Goal: Task Accomplishment & Management: Manage account settings

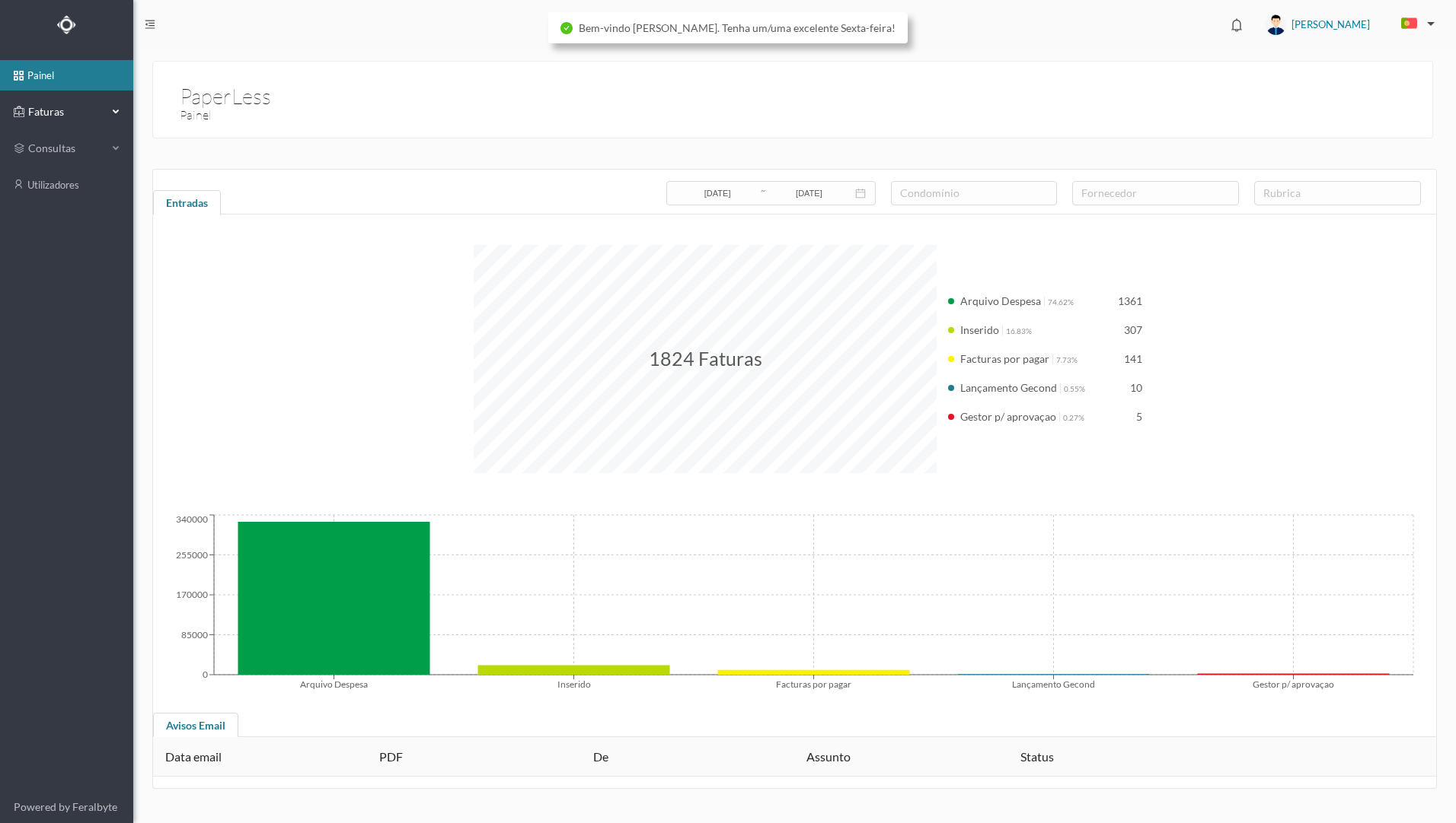
click at [72, 118] on span "Faturas" at bounding box center [66, 112] width 83 height 15
click at [74, 187] on link "arquivadas" at bounding box center [66, 185] width 133 height 30
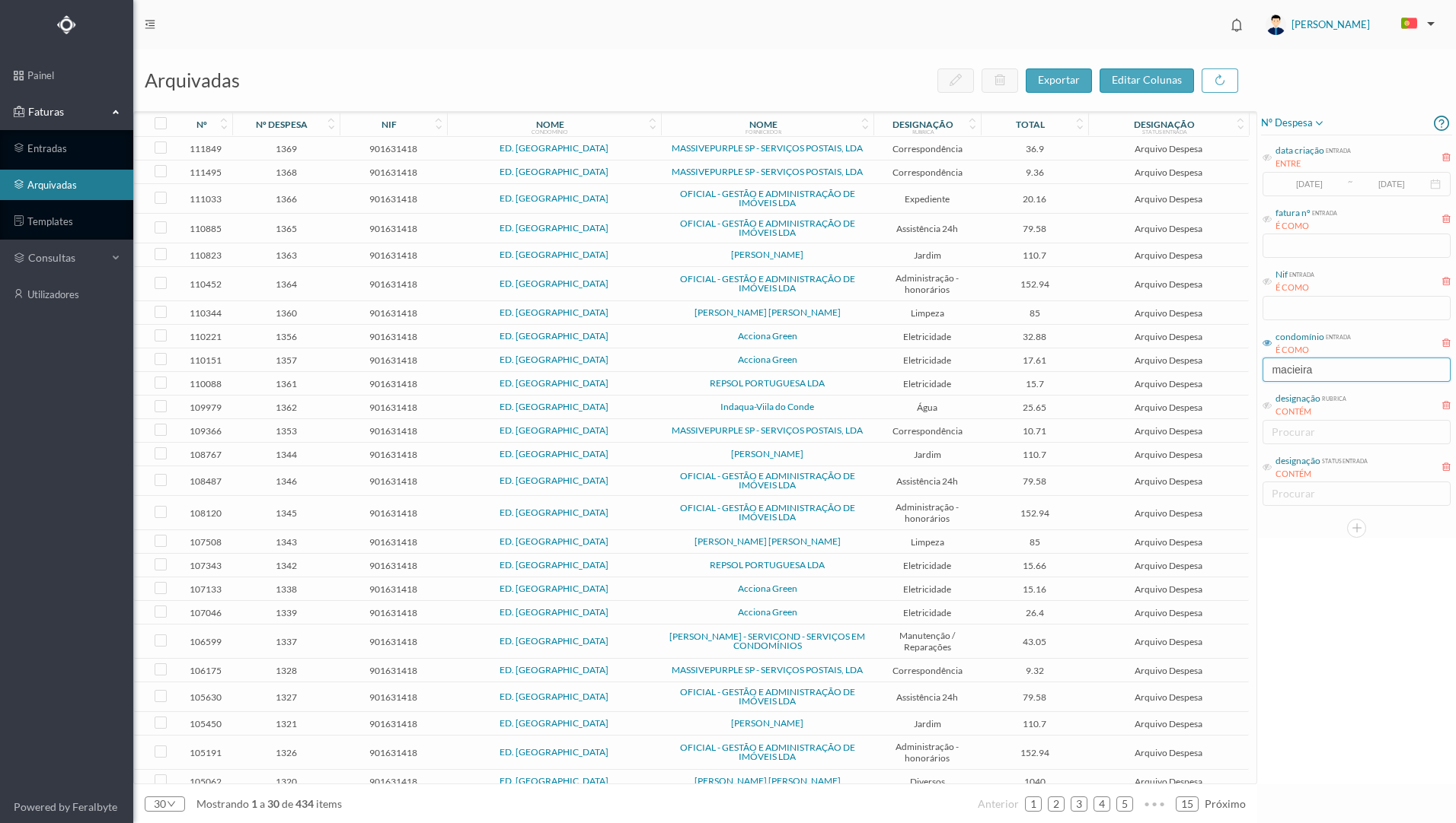
click at [1331, 379] on input "macieira" at bounding box center [1356, 370] width 188 height 25
drag, startPoint x: 1329, startPoint y: 375, endPoint x: 1248, endPoint y: 374, distance: 81.0
click at [1248, 375] on div "arquivadas exportar editar colunas nº nº despesa nif nome condomínio nome forne…" at bounding box center [794, 436] width 1322 height 774
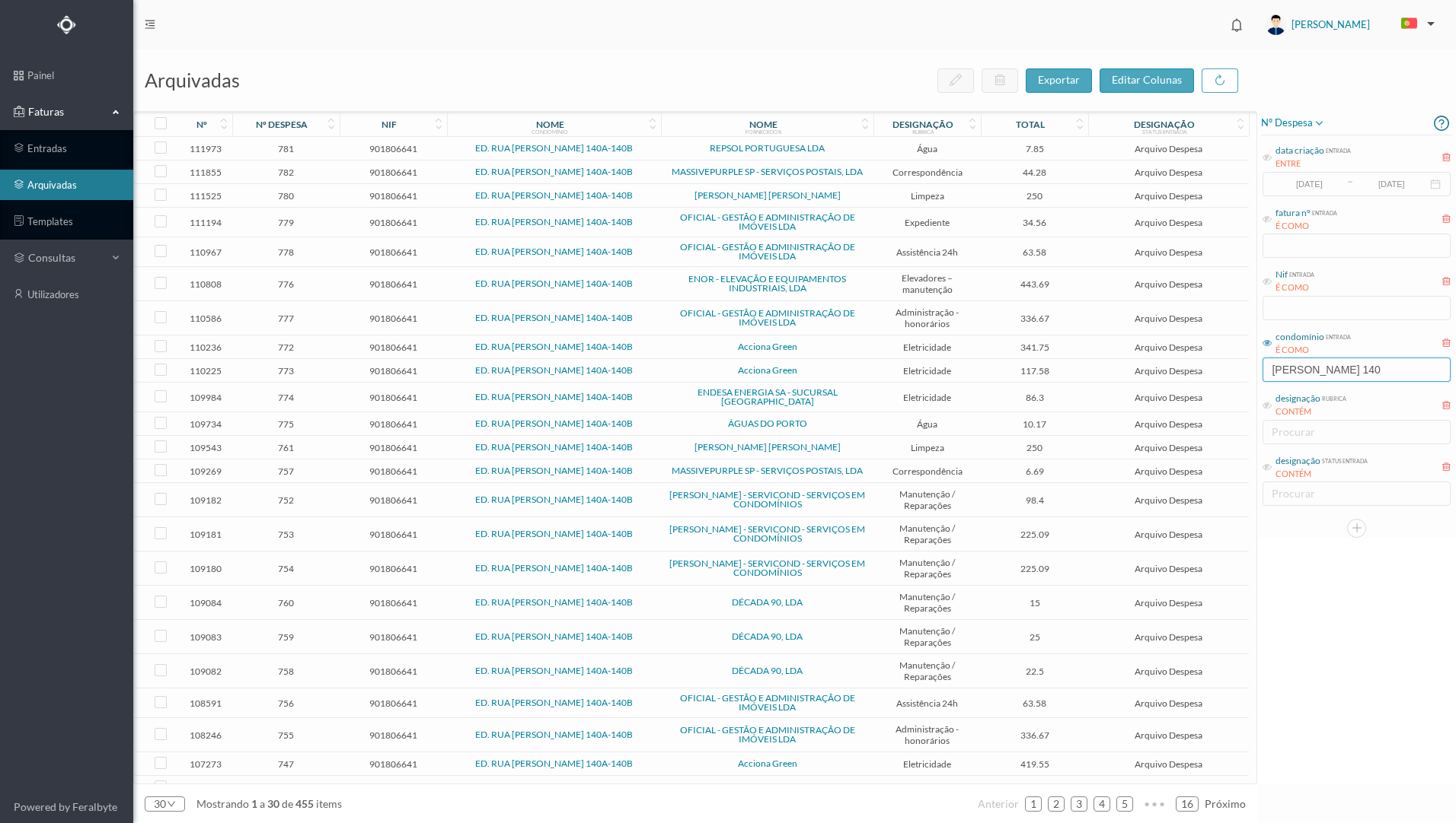
type input "[PERSON_NAME] 140"
click at [817, 349] on span "Acciona Green" at bounding box center [767, 347] width 205 height 9
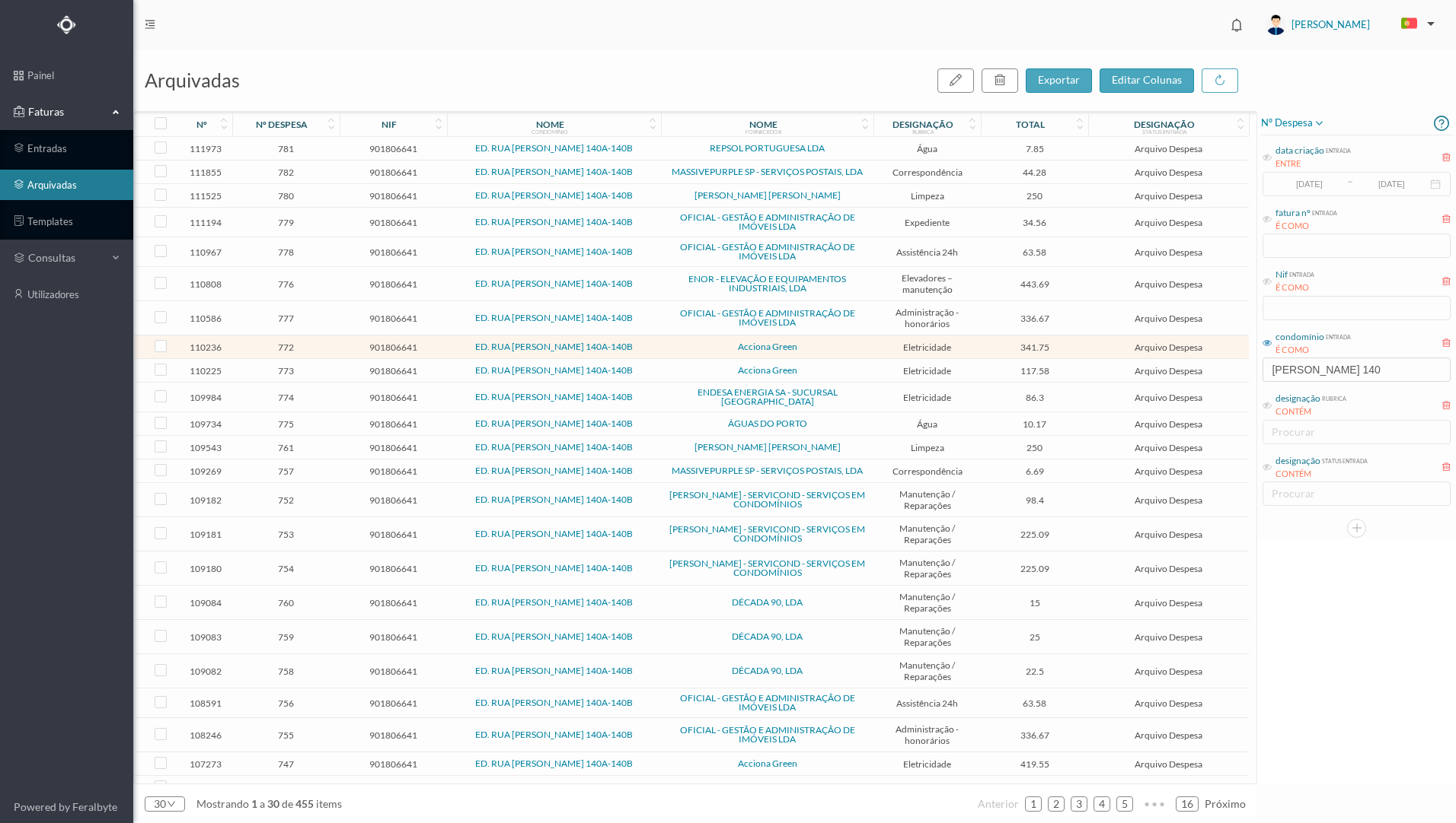
click at [817, 349] on span "Acciona Green" at bounding box center [767, 347] width 205 height 9
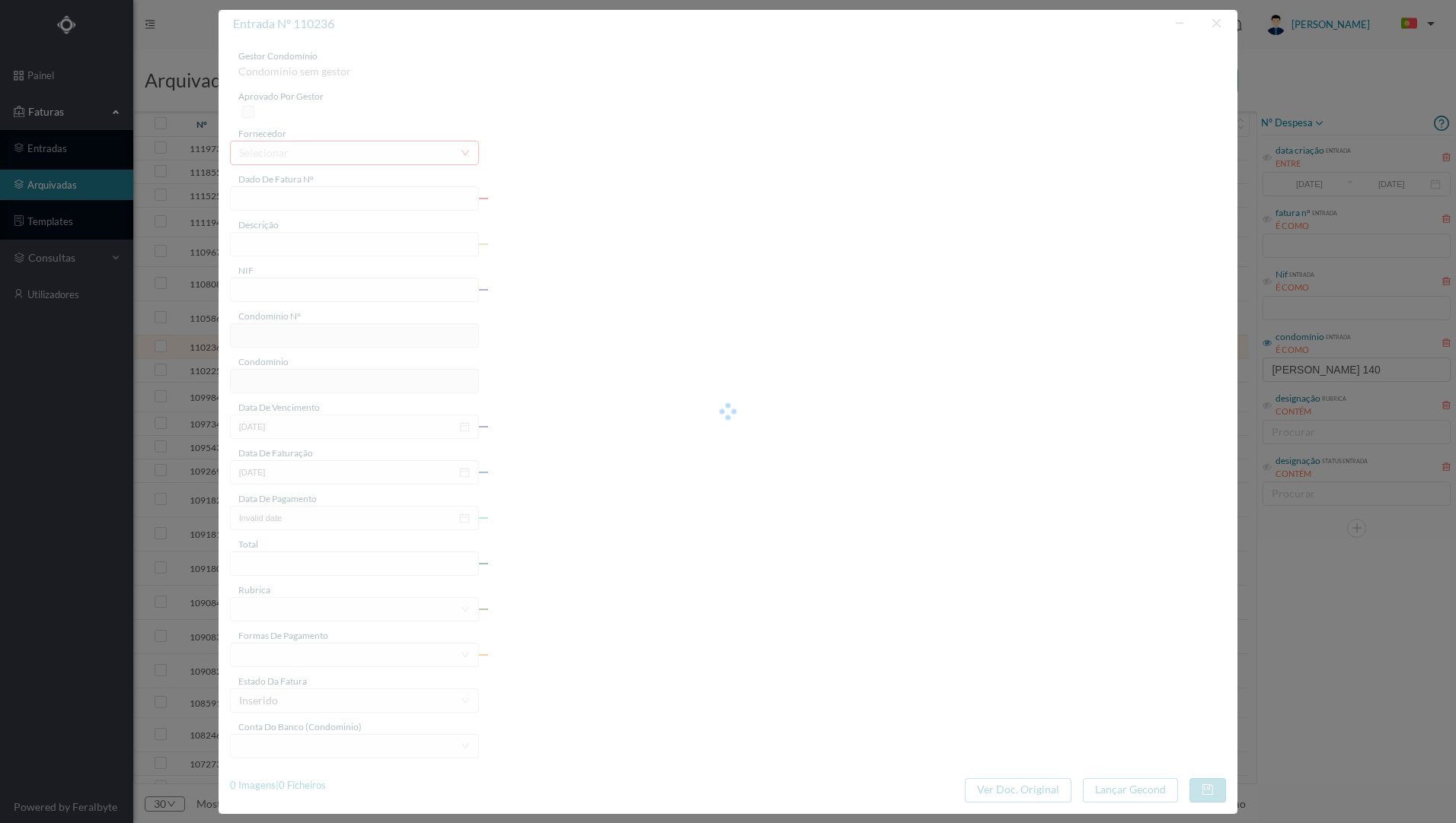
type input "FT P25/036243"
type input "118 ([DATE] a [DATE])"
type input "901806641"
type input "[DATE]"
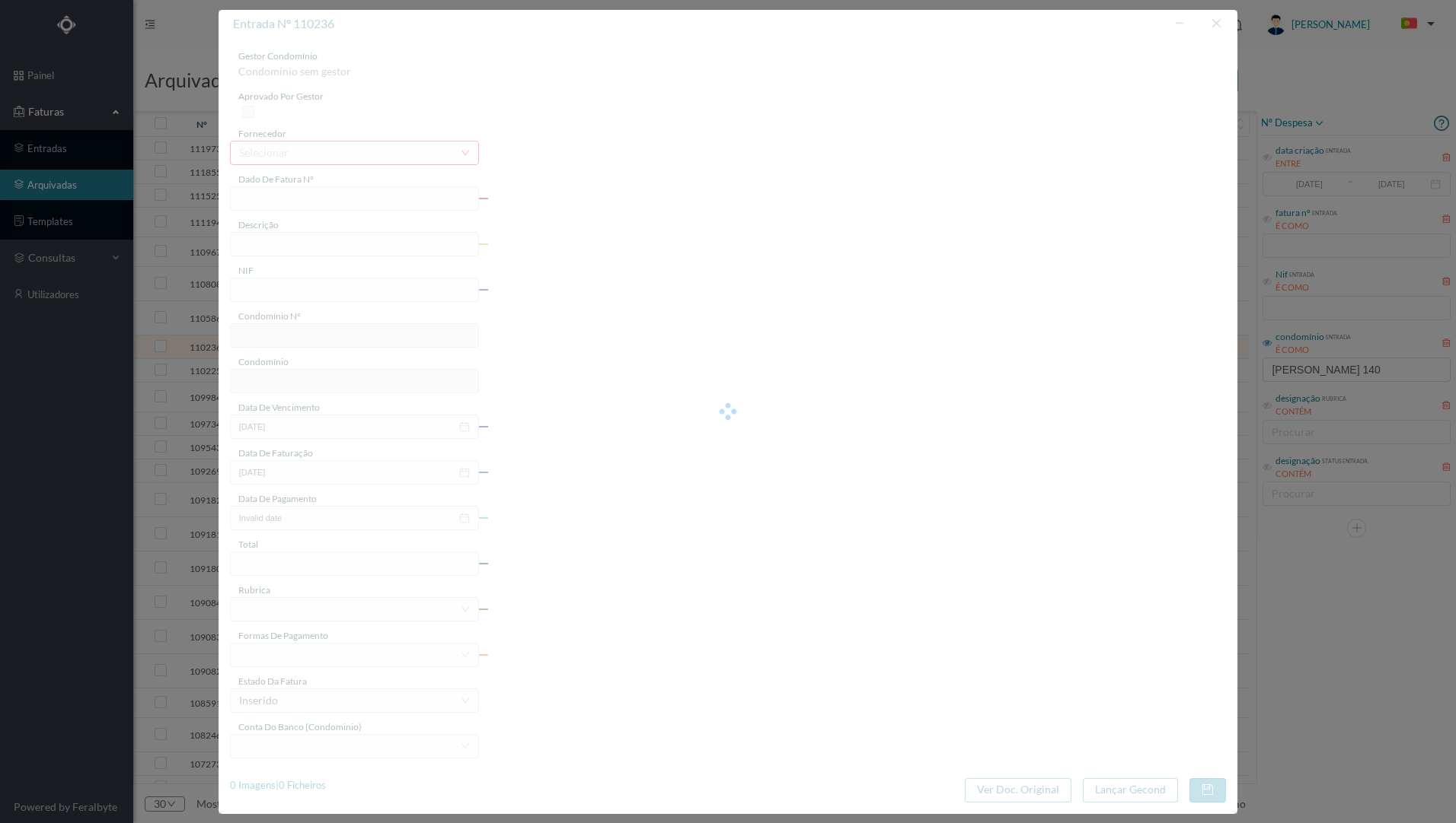
type input "[DATE]"
type input "341.75"
type input "816"
type input "ED. RUA [PERSON_NAME] 140A-140B"
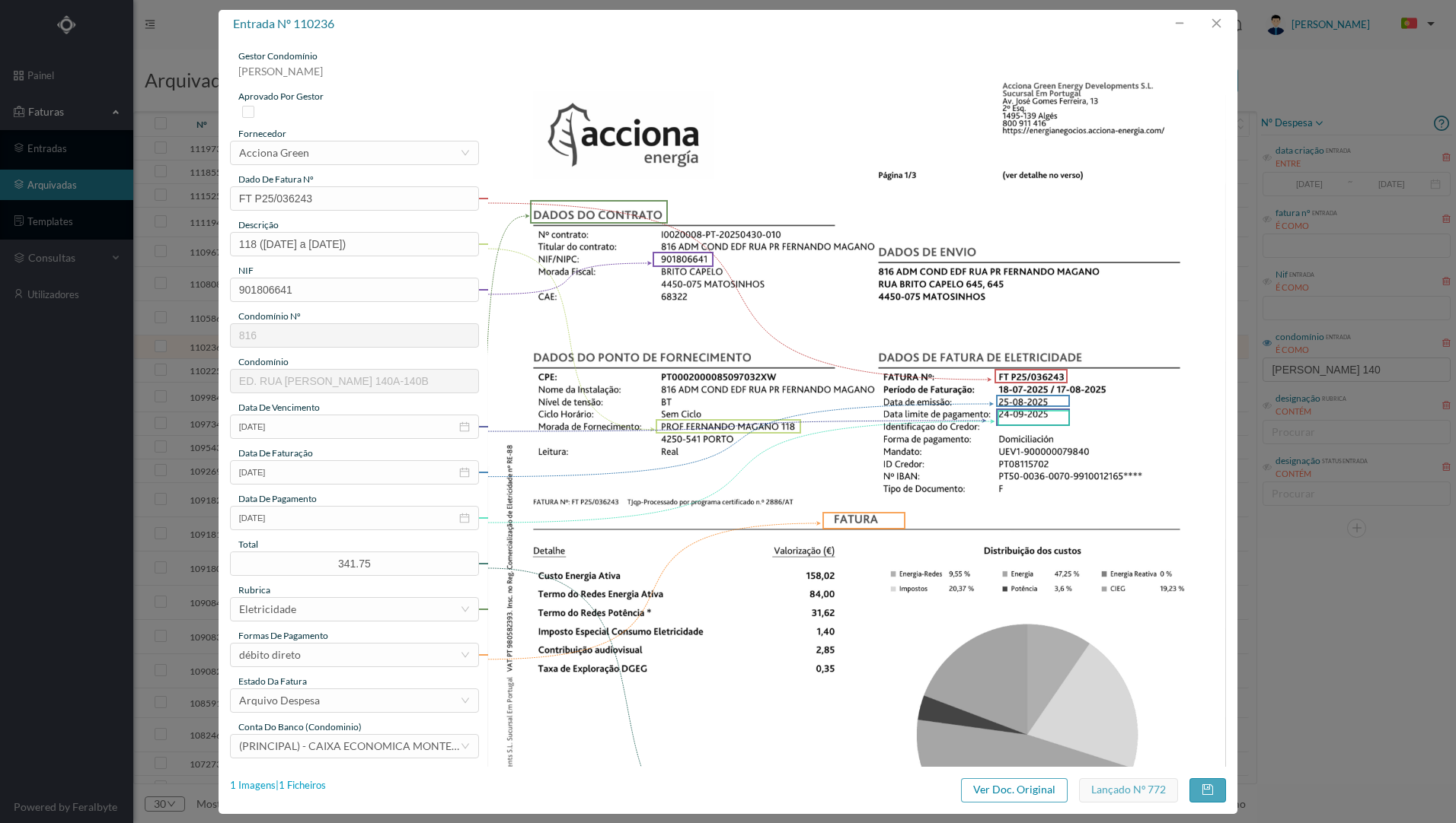
click at [312, 788] on div "1 Imagens | 1 Ficheiros" at bounding box center [277, 786] width 96 height 15
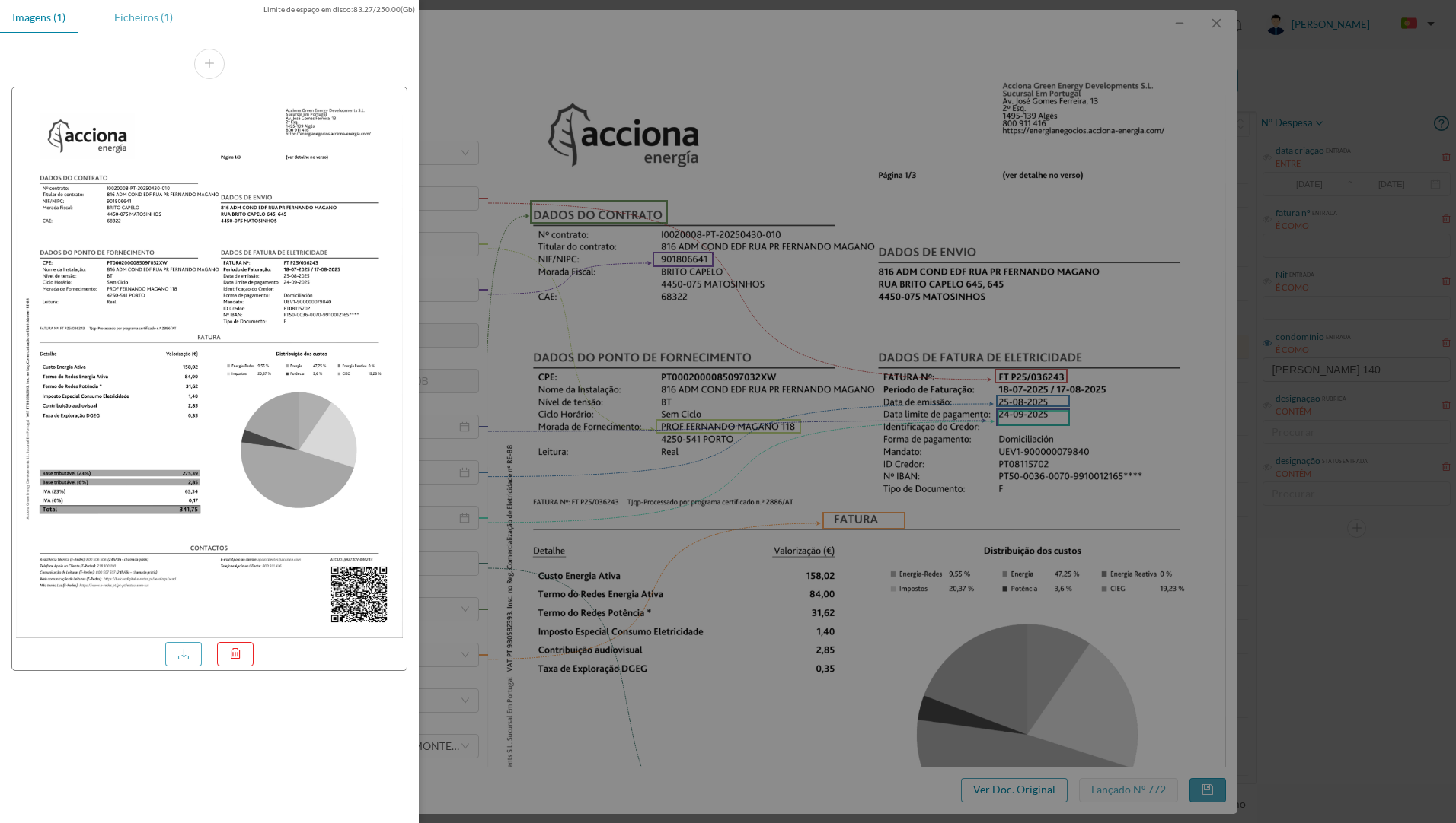
click at [137, 13] on div "Ficheiros (1)" at bounding box center [143, 17] width 83 height 34
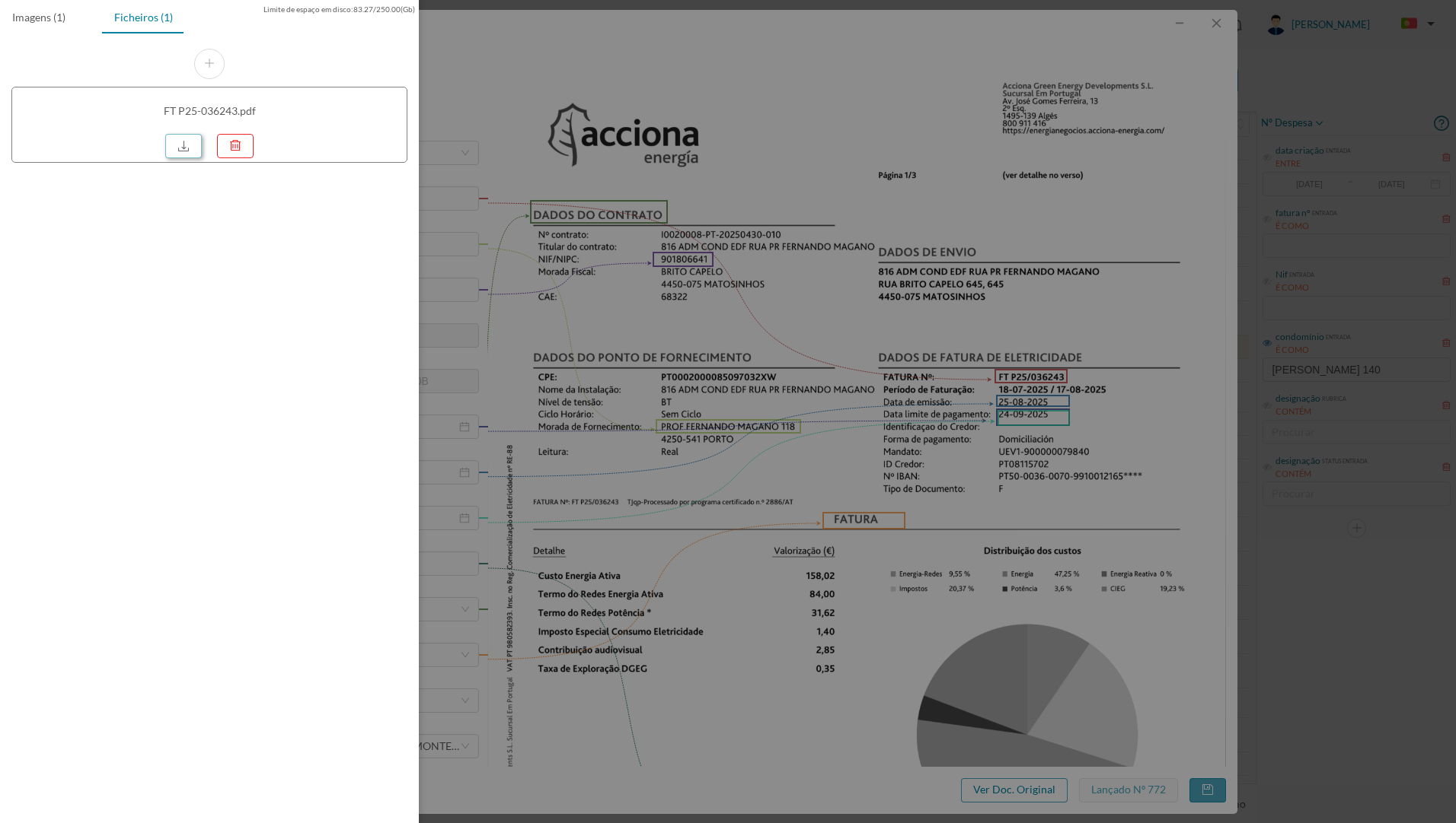
click at [185, 148] on link at bounding box center [183, 146] width 37 height 25
